Goal: Task Accomplishment & Management: Use online tool/utility

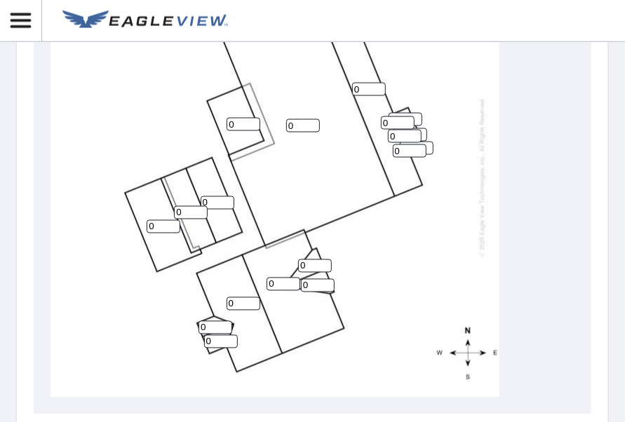
scroll to position [772, 0]
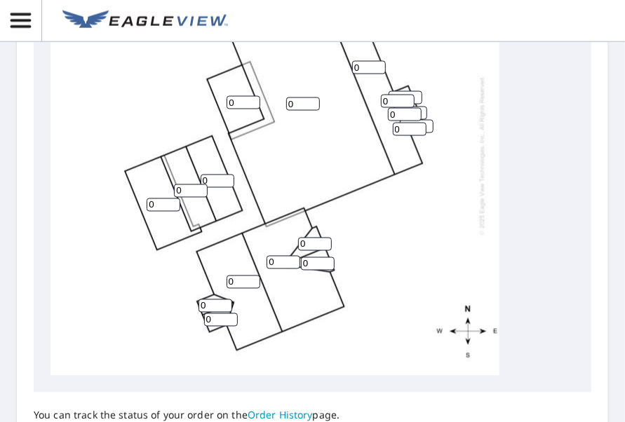
click at [215, 185] on input "0" at bounding box center [218, 181] width 34 height 13
type input "5"
click at [186, 191] on input "0" at bounding box center [191, 191] width 34 height 13
type input "5"
click at [157, 211] on input "0" at bounding box center [164, 205] width 34 height 13
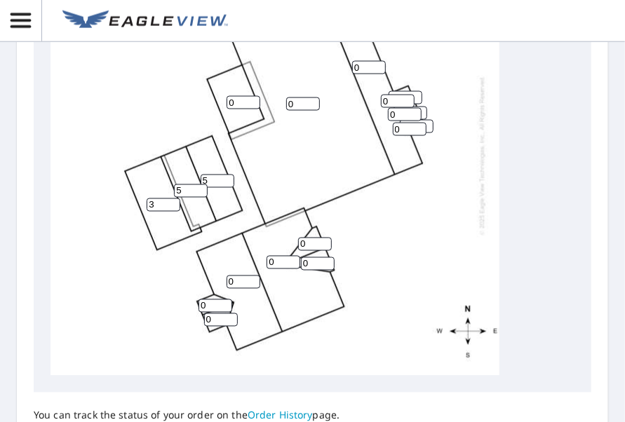
type input "3"
click at [428, 265] on div "0 0 0 0 3 0 5 5 0 0 0 0 0 0 0 0 0 0" at bounding box center [275, 155] width 449 height 441
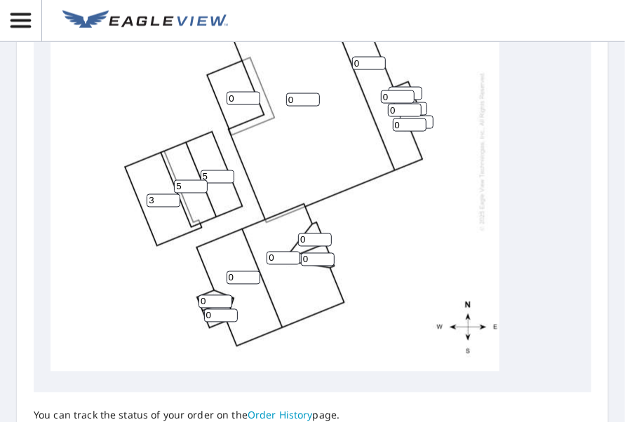
click at [240, 272] on input "0" at bounding box center [244, 278] width 34 height 13
type input "5"
click at [285, 252] on input "0" at bounding box center [284, 258] width 34 height 13
type input "5"
click at [378, 244] on div "0 0 5 5 3 0 5 5 0 0 0 0 0 0 0 0 0 0" at bounding box center [275, 151] width 449 height 441
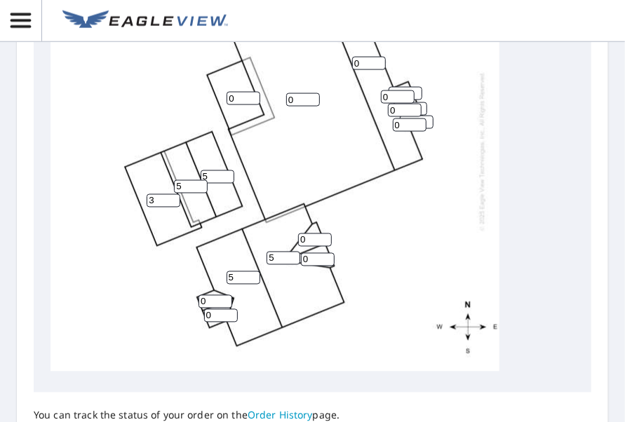
scroll to position [923, 0]
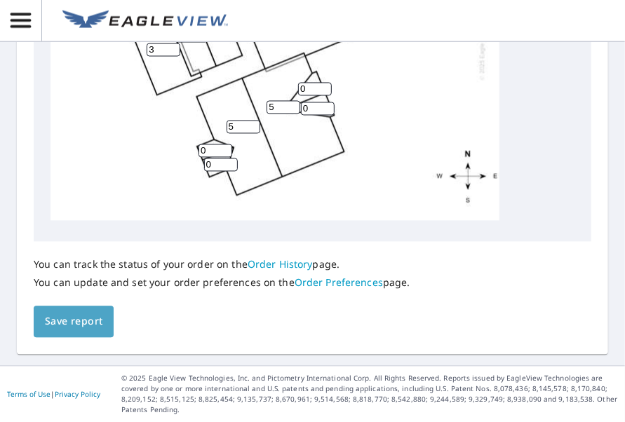
click at [68, 321] on span "Save report" at bounding box center [74, 323] width 58 height 18
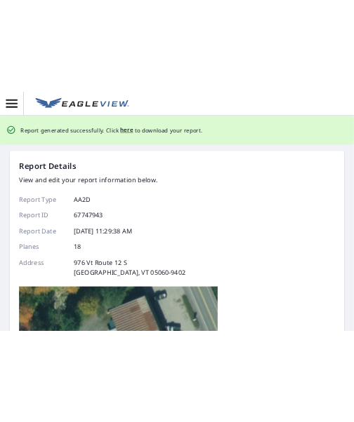
scroll to position [0, 0]
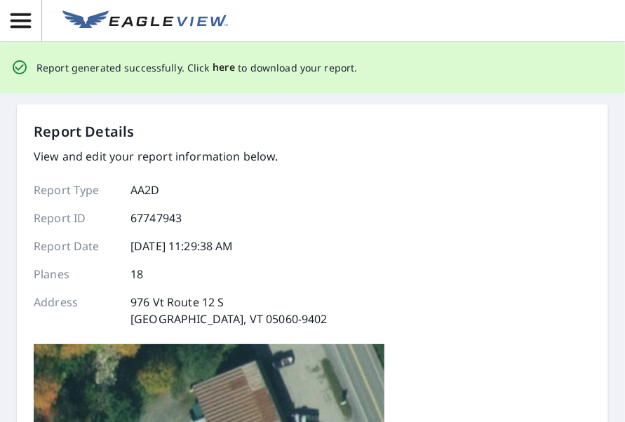
click at [215, 67] on span "here" at bounding box center [224, 68] width 23 height 18
